Goal: Find contact information: Find contact information

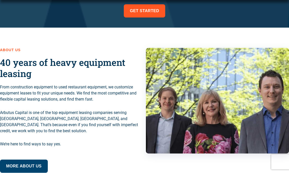
scroll to position [389, 0]
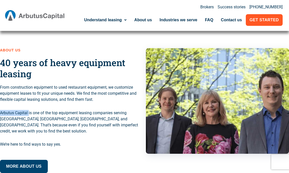
drag, startPoint x: 1, startPoint y: 114, endPoint x: 27, endPoint y: 114, distance: 26.9
click at [29, 114] on p "Arbutus Capital is one of the top equipment leasing companies serving [GEOGRAPH…" at bounding box center [71, 122] width 143 height 24
copy p "Arbutus Capital"
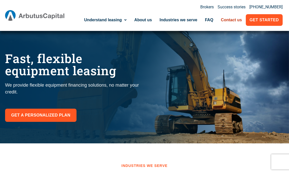
click at [233, 18] on link "Contact us" at bounding box center [231, 20] width 29 height 12
